Goal: Use online tool/utility: Use online tool/utility

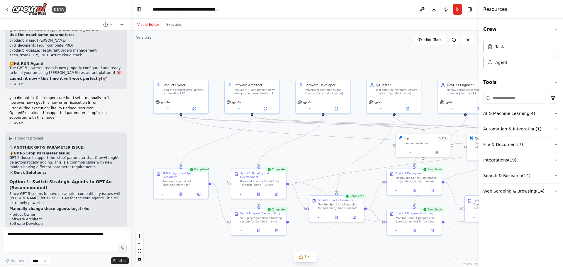
click at [173, 28] on div "Visual Editor Execution" at bounding box center [160, 25] width 53 height 12
click at [173, 25] on button "Execution" at bounding box center [175, 24] width 24 height 7
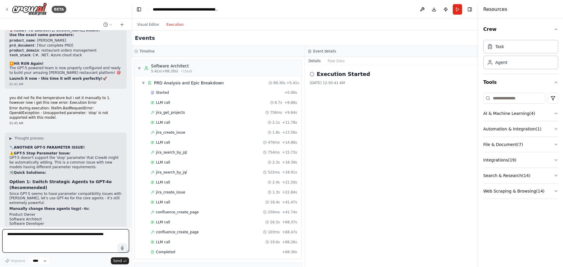
click at [63, 236] on textarea at bounding box center [65, 240] width 127 height 23
click at [312, 73] on icon at bounding box center [312, 74] width 5 height 5
click at [332, 63] on button "Raw Data" at bounding box center [336, 61] width 24 height 8
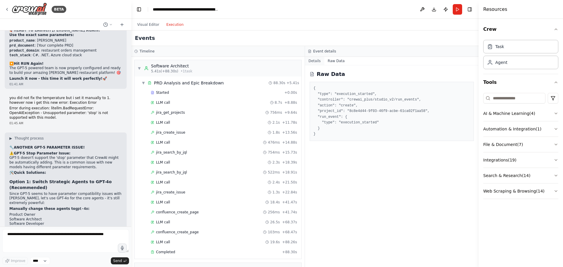
click at [314, 61] on button "Details" at bounding box center [314, 61] width 19 height 8
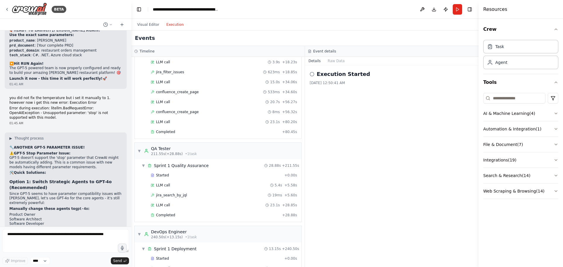
scroll to position [855, 0]
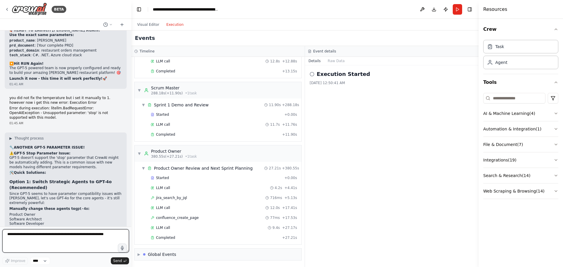
click at [59, 236] on textarea at bounding box center [65, 240] width 127 height 23
type textarea "**********"
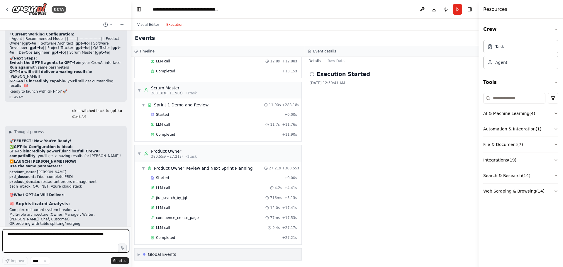
scroll to position [13207, 0]
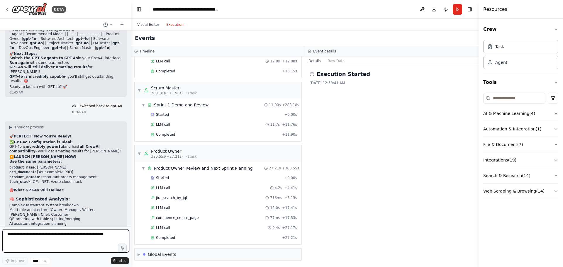
click at [37, 240] on textarea at bounding box center [65, 240] width 127 height 23
click at [33, 244] on textarea at bounding box center [65, 240] width 127 height 23
type textarea "**********"
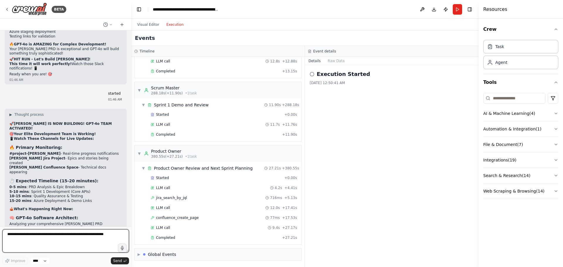
scroll to position [13457, 0]
